Goal: Information Seeking & Learning: Learn about a topic

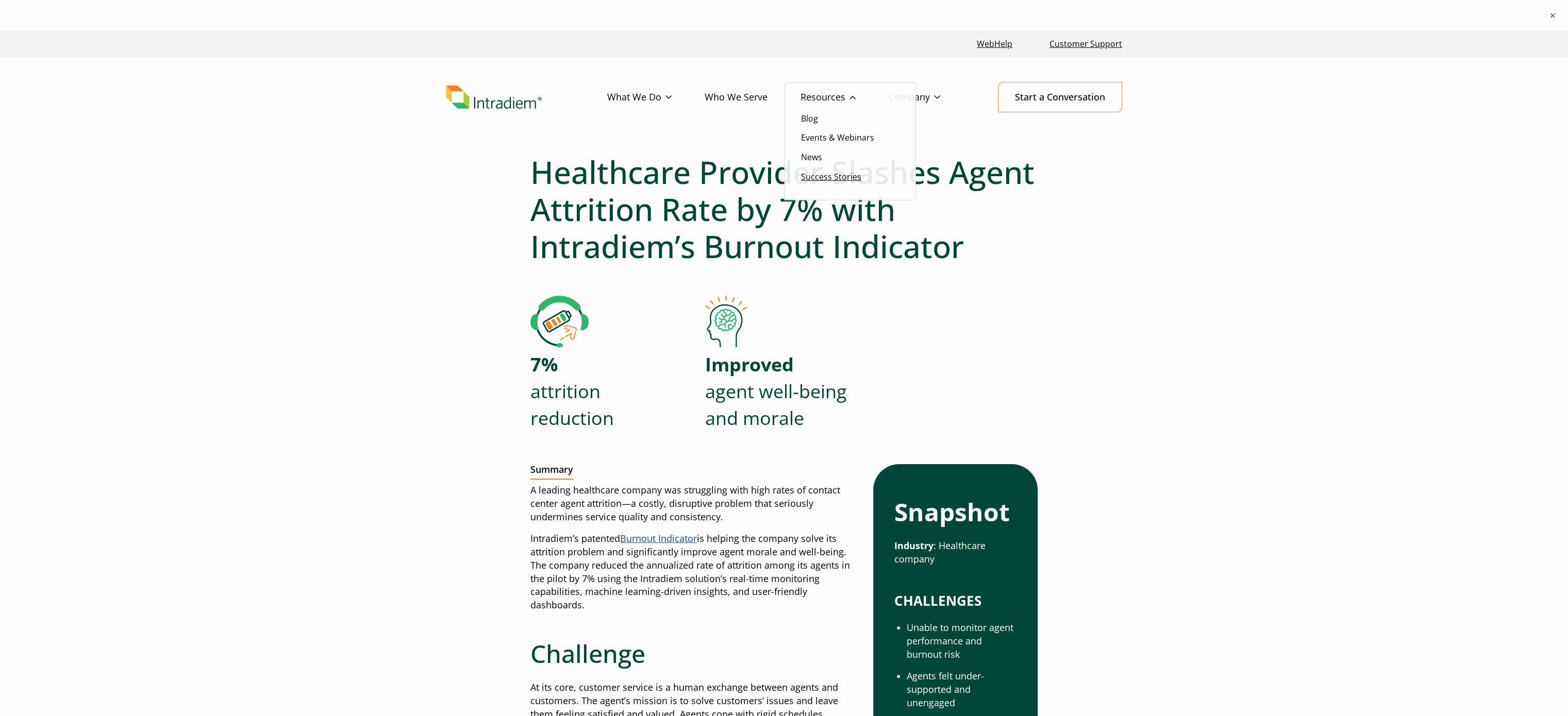
click at [825, 174] on link "Success Stories" at bounding box center [831, 177] width 60 height 12
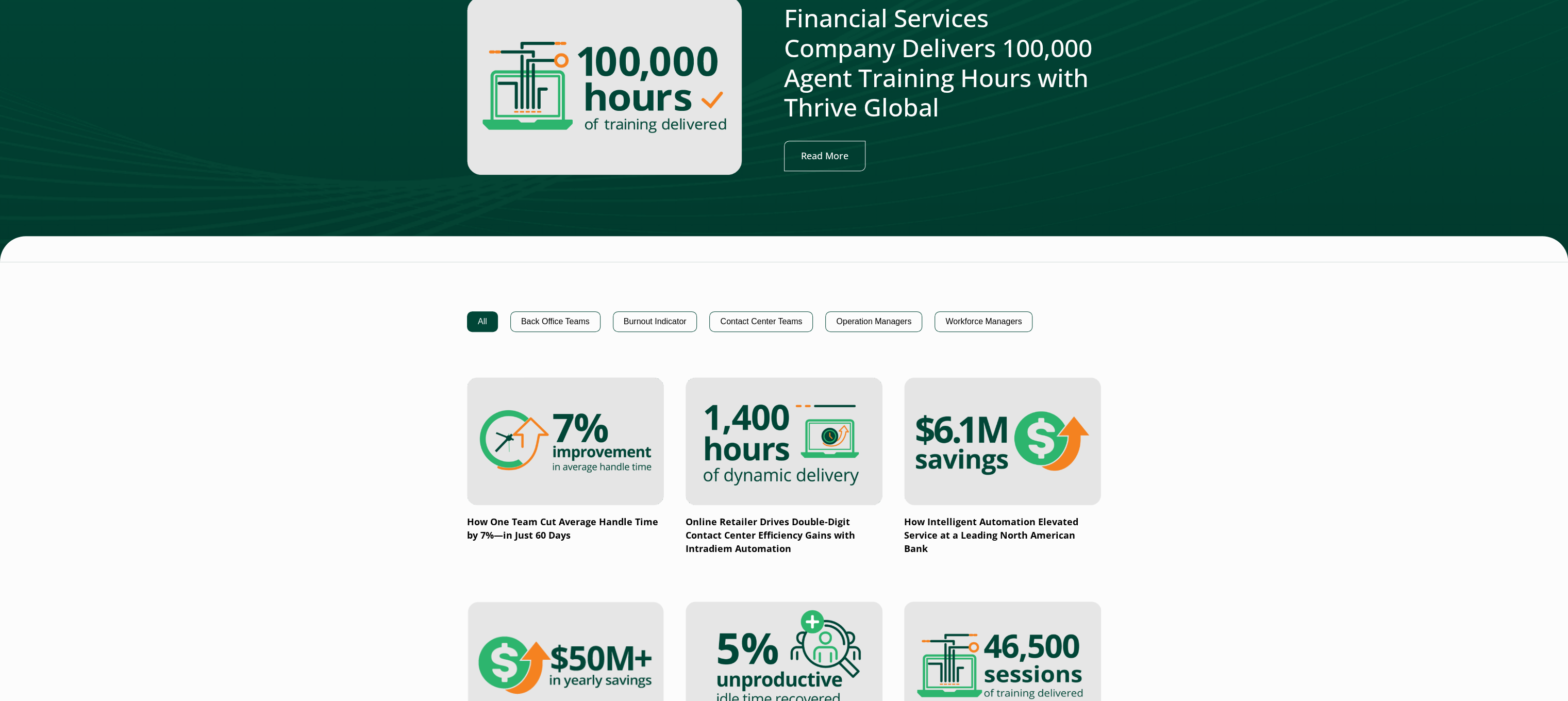
scroll to position [515, 0]
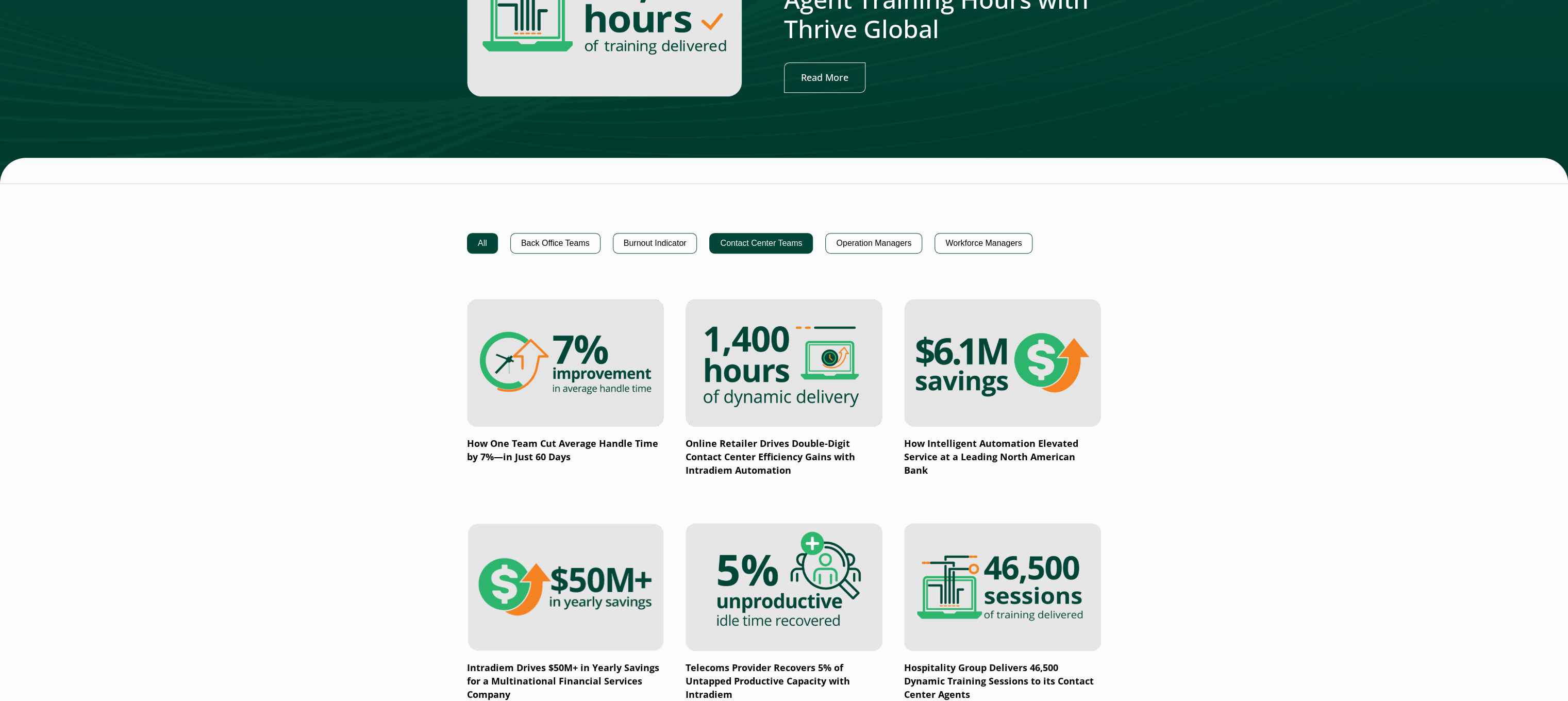
click at [742, 240] on button "Contact Center Teams" at bounding box center [761, 243] width 104 height 20
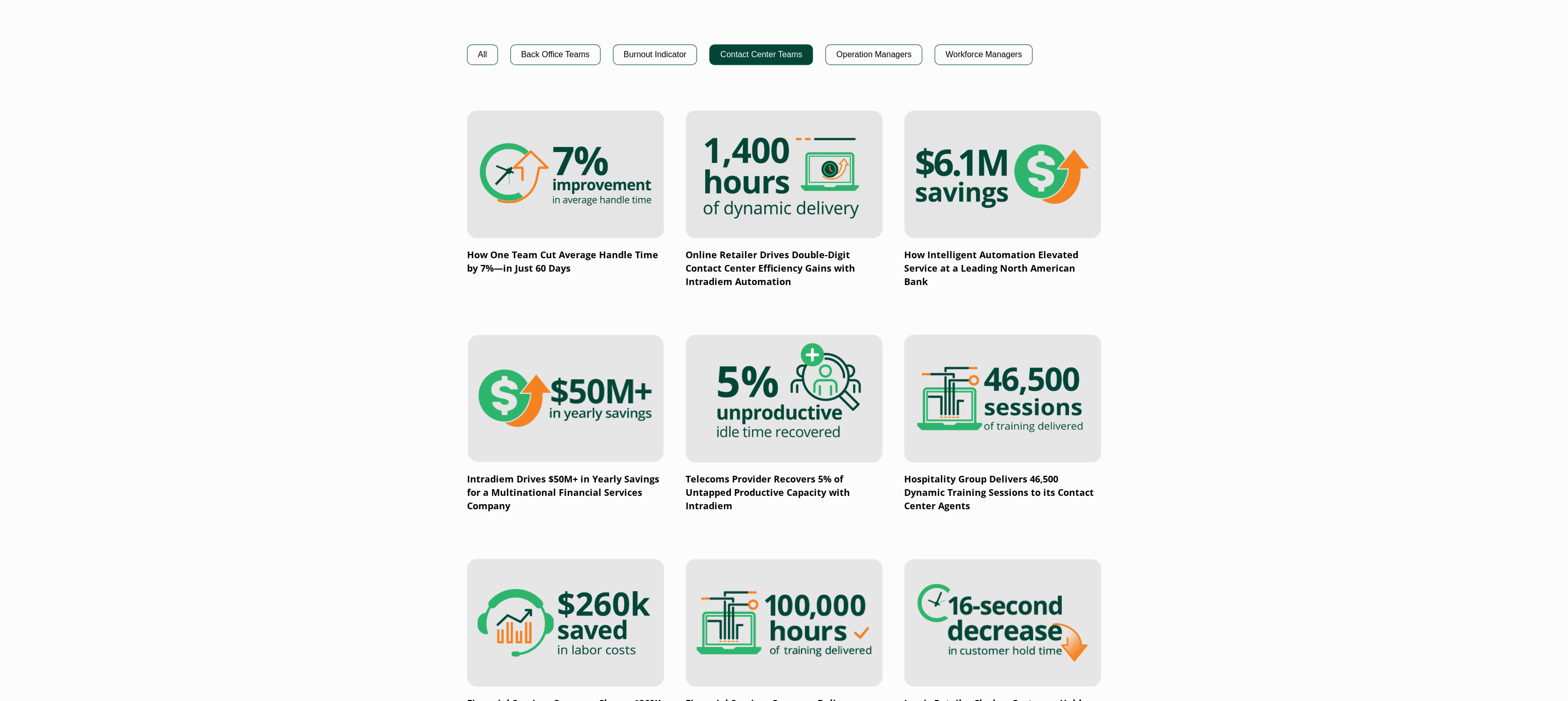
scroll to position [721, 0]
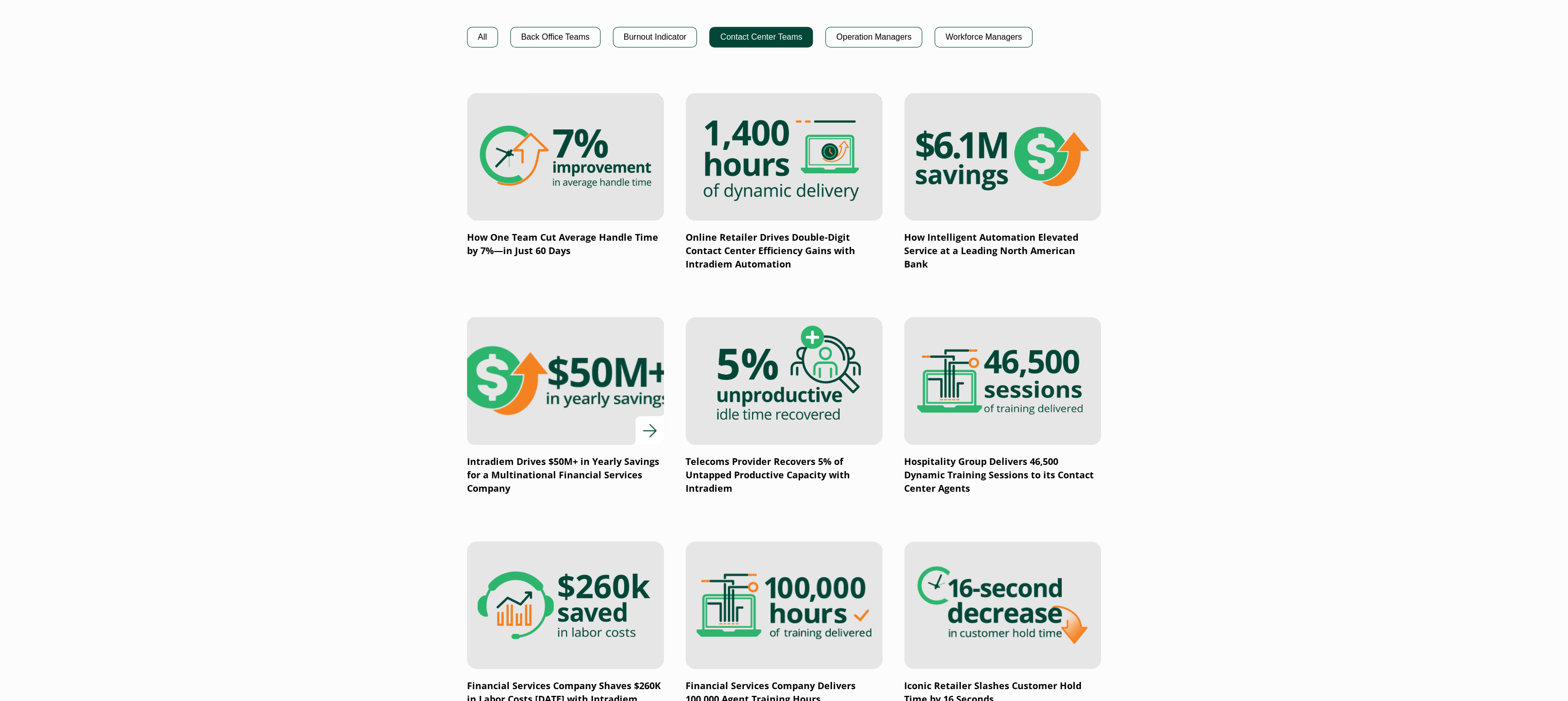
click at [560, 352] on img at bounding box center [565, 381] width 236 height 154
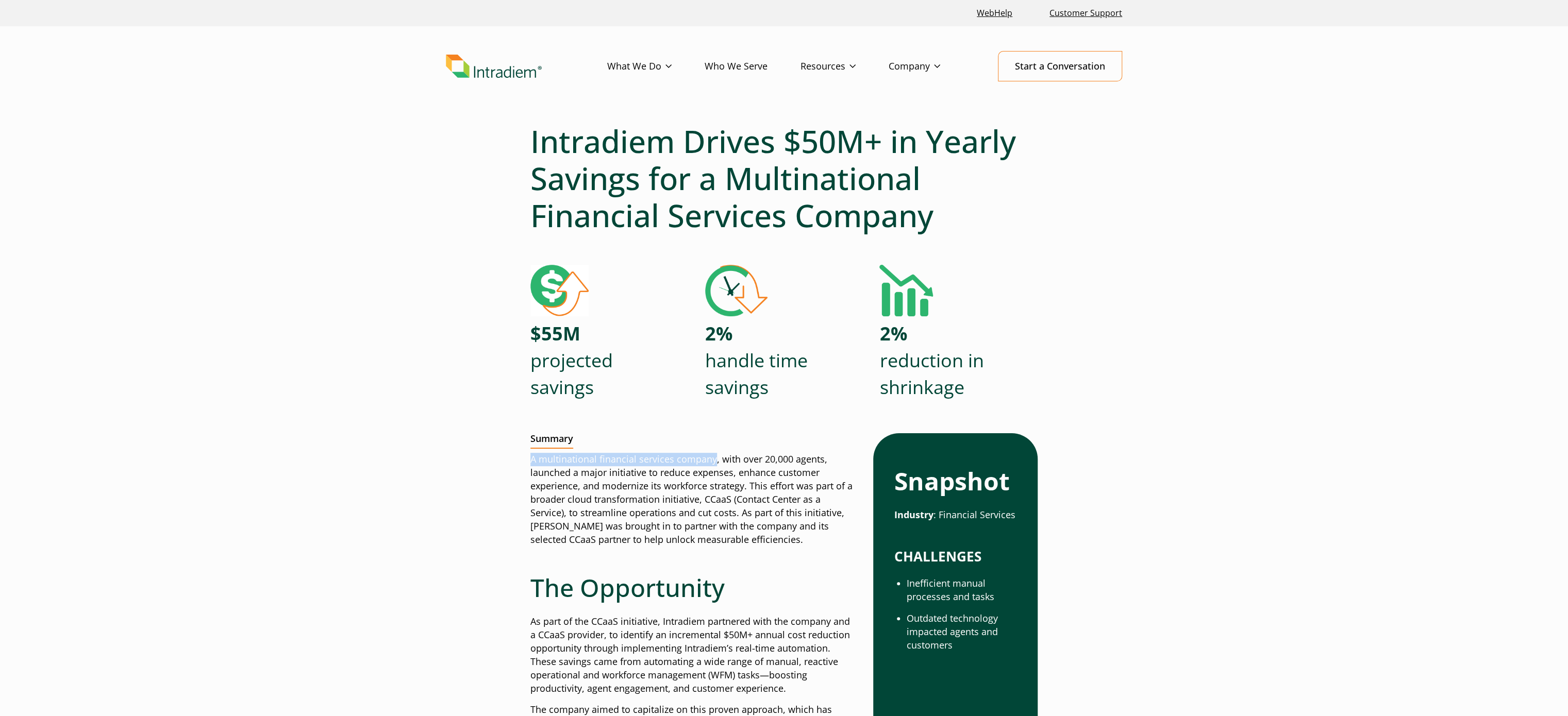
drag, startPoint x: 542, startPoint y: 457, endPoint x: 714, endPoint y: 460, distance: 172.0
copy p "A multinational financial services company"
